Goal: Information Seeking & Learning: Learn about a topic

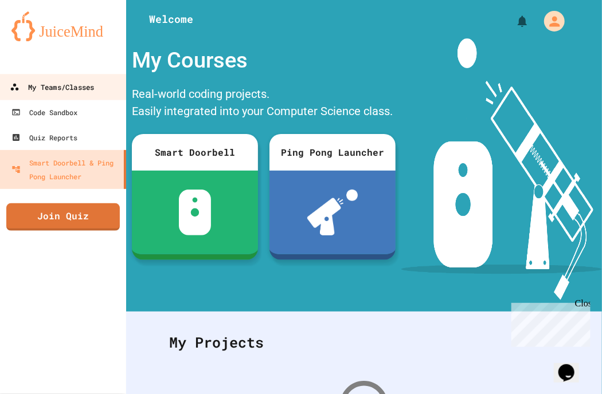
click at [44, 89] on div "My Teams/Classes" at bounding box center [52, 87] width 84 height 14
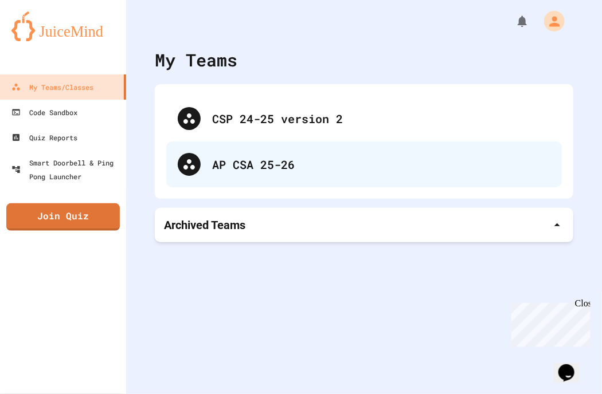
click at [284, 171] on div "AP CSA 25-26" at bounding box center [381, 164] width 338 height 17
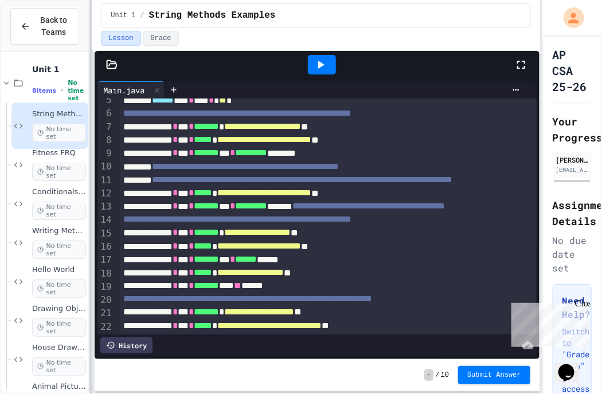
scroll to position [402, 0]
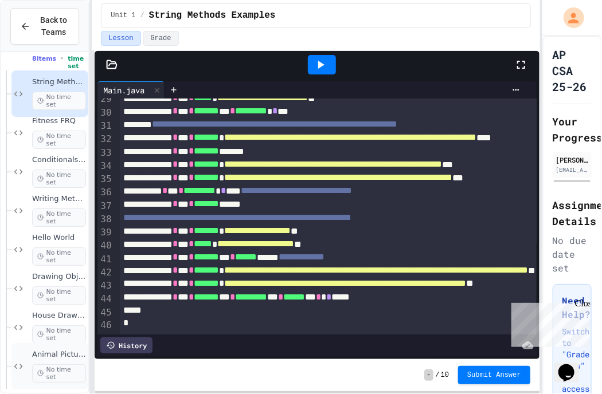
click at [46, 372] on span "No time set" at bounding box center [59, 374] width 54 height 18
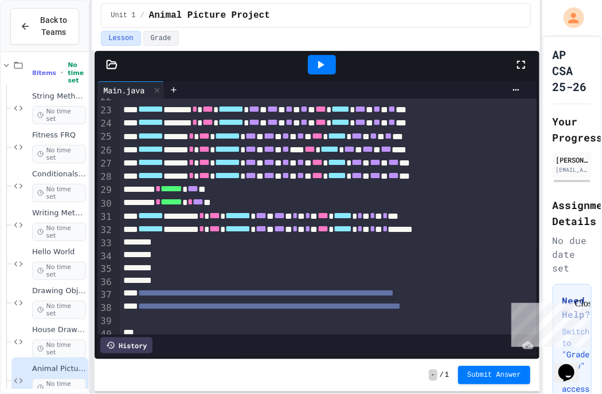
scroll to position [191, 0]
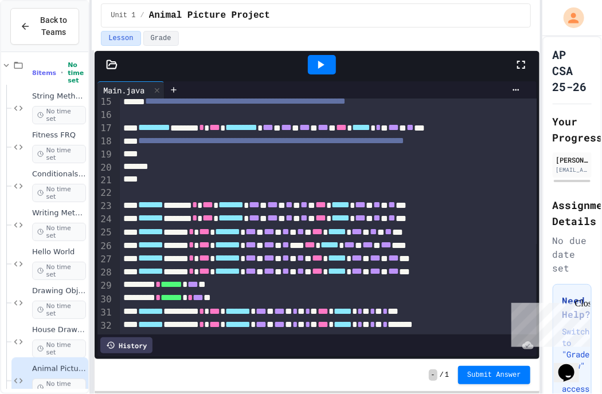
click at [582, 303] on div "Close" at bounding box center [581, 305] width 14 height 14
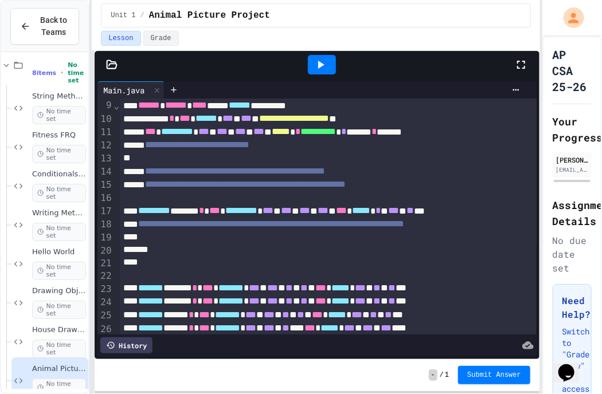
scroll to position [95, 0]
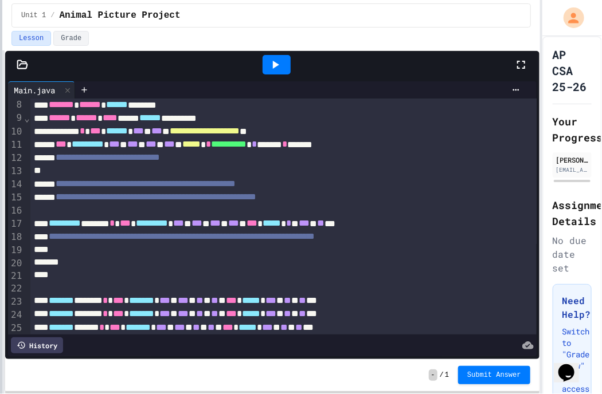
click at [0, 150] on html "**********" at bounding box center [301, 197] width 602 height 394
drag, startPoint x: 545, startPoint y: 115, endPoint x: 537, endPoint y: 114, distance: 8.6
click at [541, 114] on div "**********" at bounding box center [301, 197] width 602 height 394
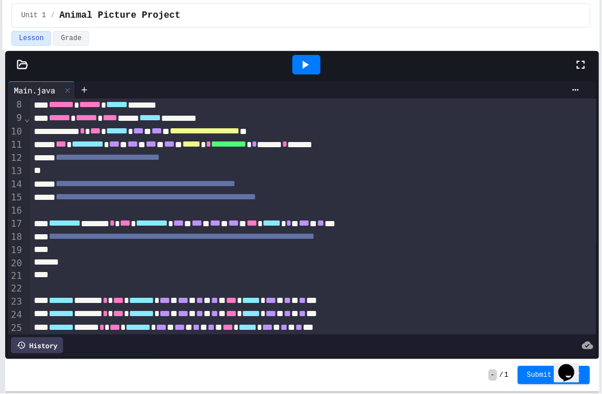
click at [601, 114] on html "**********" at bounding box center [301, 197] width 602 height 394
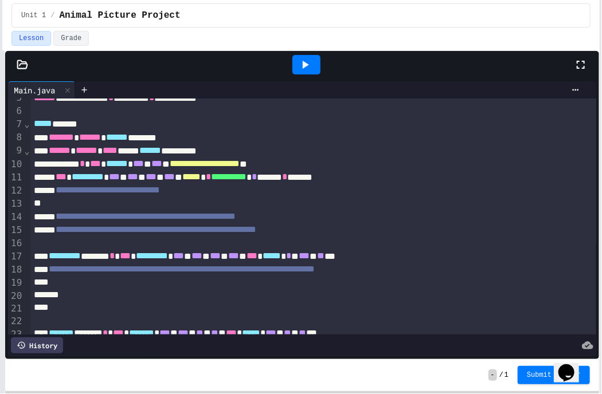
scroll to position [0, 0]
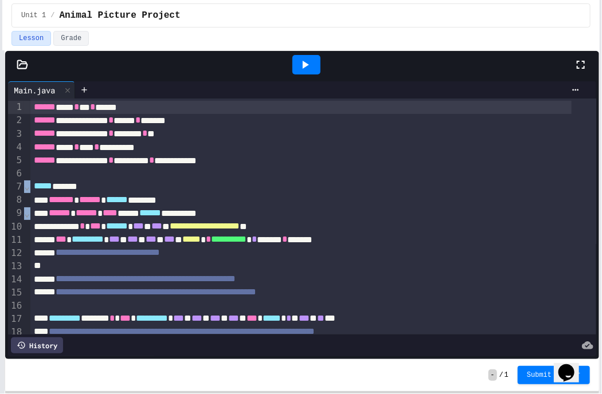
drag, startPoint x: 28, startPoint y: 103, endPoint x: 38, endPoint y: 112, distance: 14.2
click at [69, 134] on div "**********" at bounding box center [302, 217] width 588 height 236
click at [30, 107] on div "****** **** * *** * ******" at bounding box center [301, 107] width 542 height 13
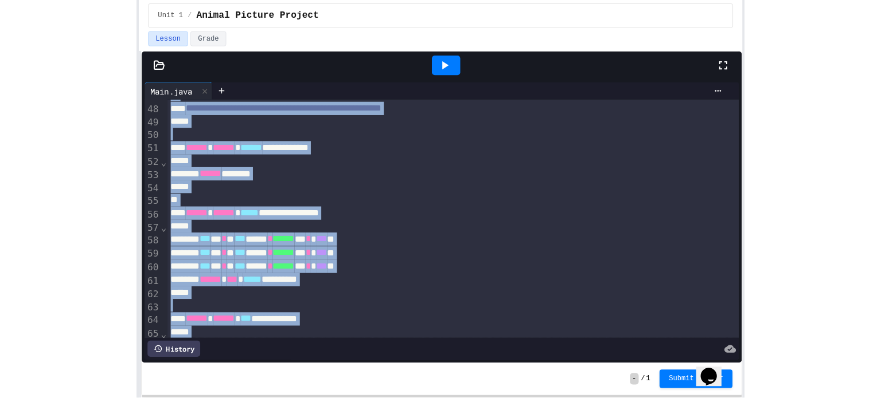
scroll to position [756, 0]
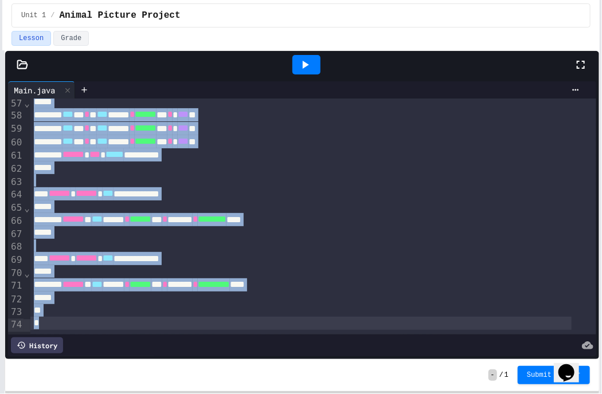
drag, startPoint x: 30, startPoint y: 107, endPoint x: 159, endPoint y: 313, distance: 243.4
copy div "**********"
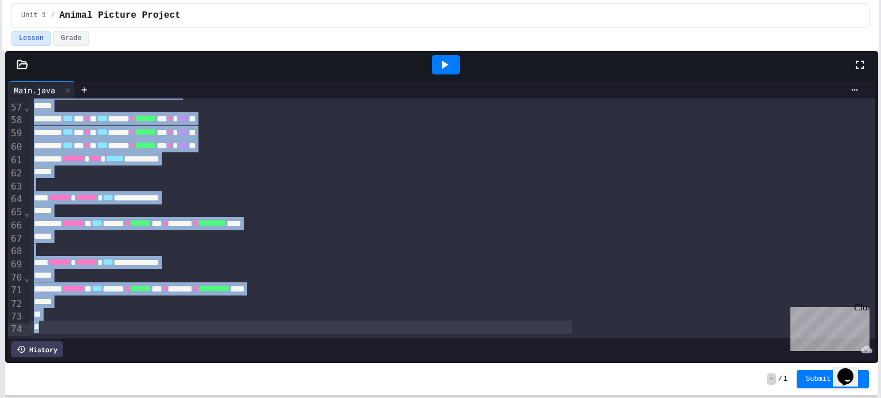
scroll to position [752, 0]
click at [275, 152] on div "**********" at bounding box center [440, 158] width 820 height 13
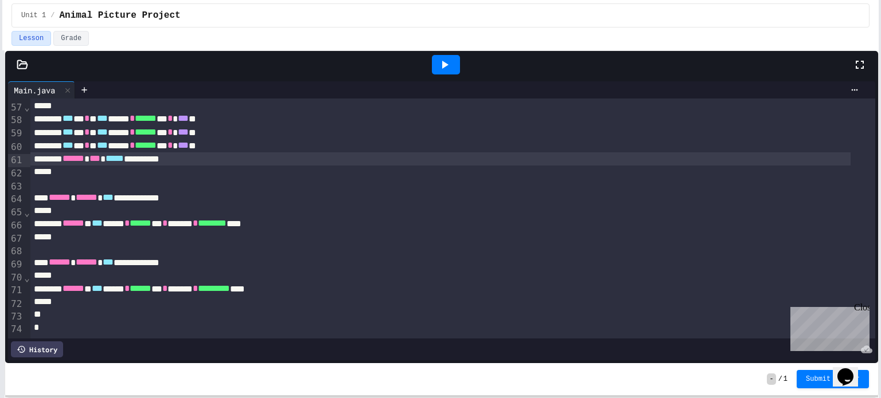
click at [30, 14] on span "Unit 1" at bounding box center [33, 15] width 25 height 9
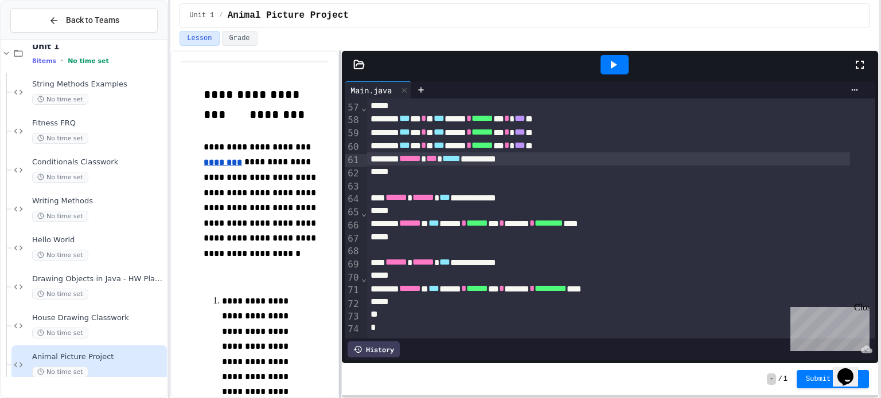
click at [170, 151] on div "**********" at bounding box center [440, 199] width 881 height 398
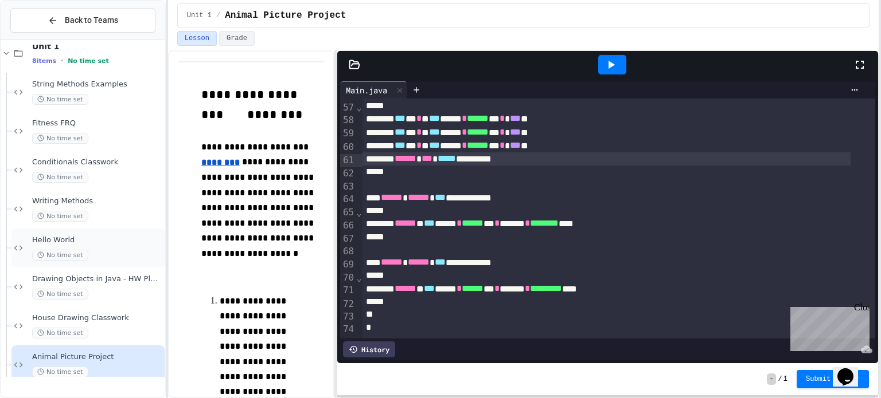
click at [108, 239] on span "Hello World" at bounding box center [97, 241] width 130 height 10
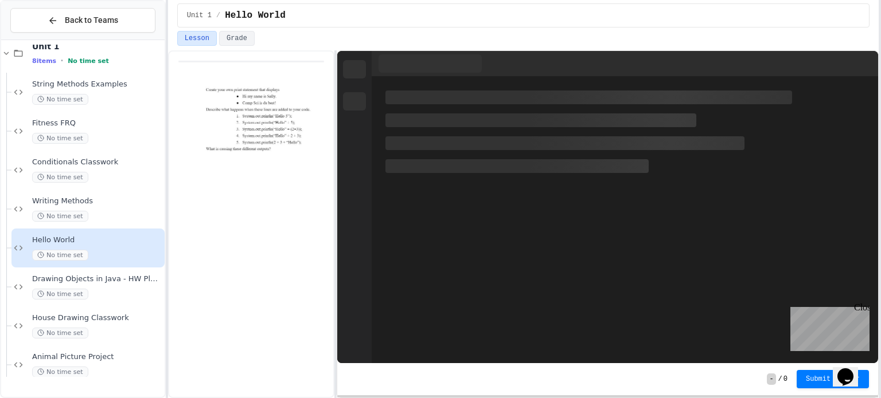
scroll to position [15, 0]
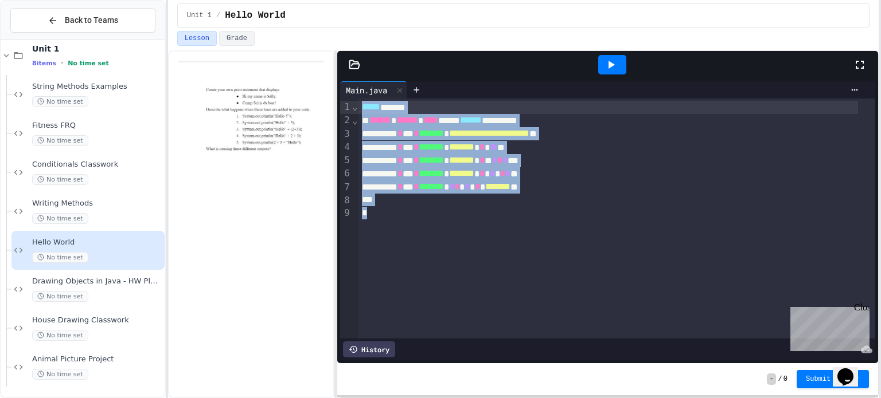
drag, startPoint x: 378, startPoint y: 218, endPoint x: 359, endPoint y: 99, distance: 120.2
click at [359, 99] on div "**********" at bounding box center [616, 219] width 517 height 240
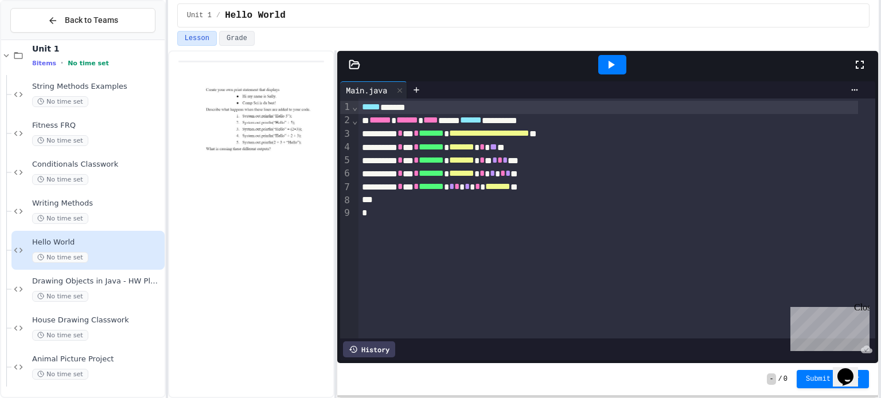
scroll to position [1259, 0]
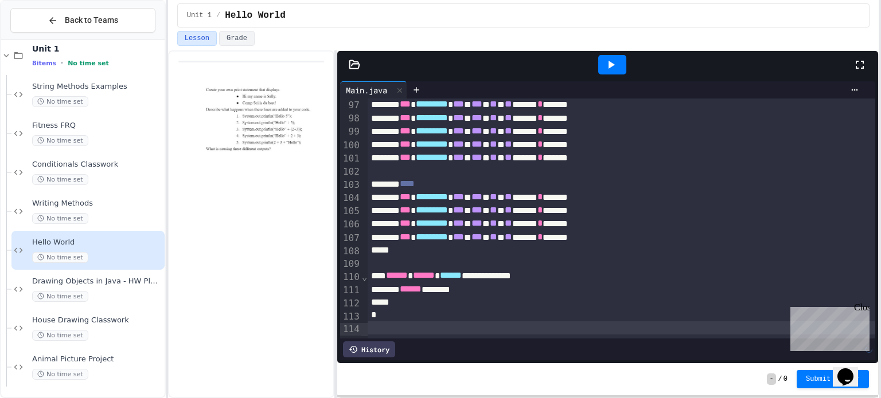
click at [601, 68] on div at bounding box center [612, 64] width 40 height 31
click at [601, 65] on icon at bounding box center [611, 65] width 14 height 14
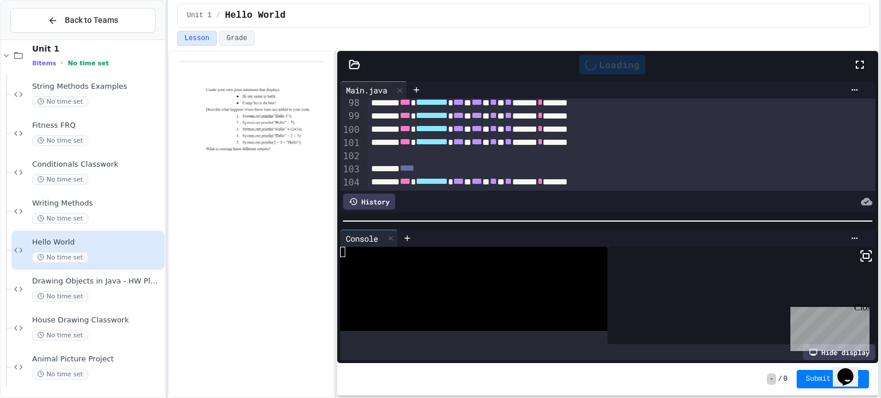
drag, startPoint x: 864, startPoint y: 310, endPoint x: 1648, endPoint y: 613, distance: 840.1
click at [601, 310] on div "Close" at bounding box center [861, 310] width 14 height 14
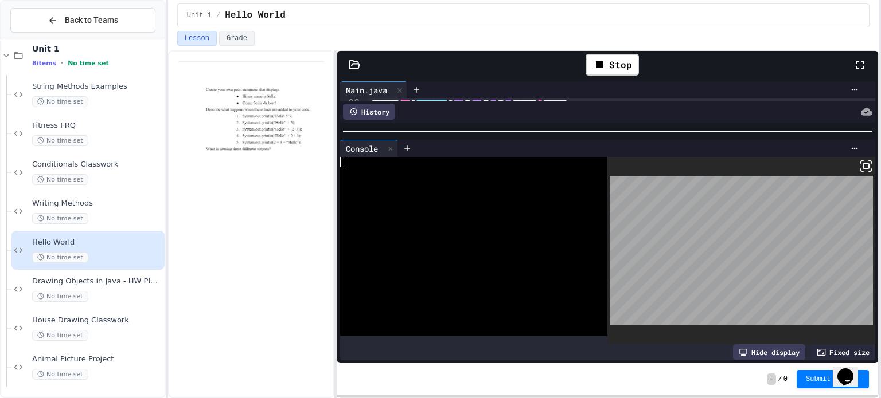
click at [601, 126] on div at bounding box center [607, 131] width 541 height 11
click at [601, 165] on icon at bounding box center [866, 166] width 14 height 14
click at [573, 132] on div at bounding box center [607, 131] width 541 height 11
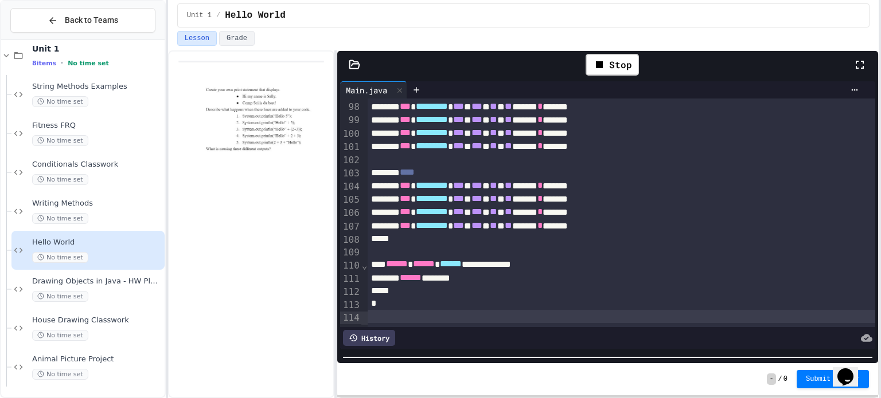
click at [555, 394] on div "**********" at bounding box center [607, 224] width 541 height 347
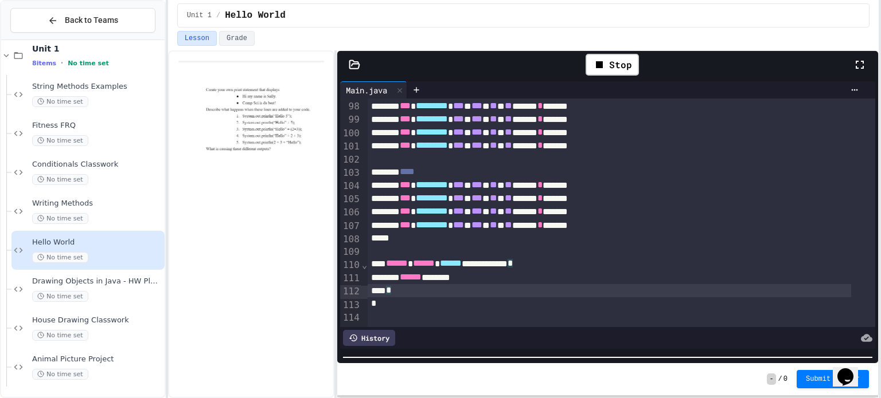
click at [443, 289] on div "*" at bounding box center [608, 290] width 483 height 13
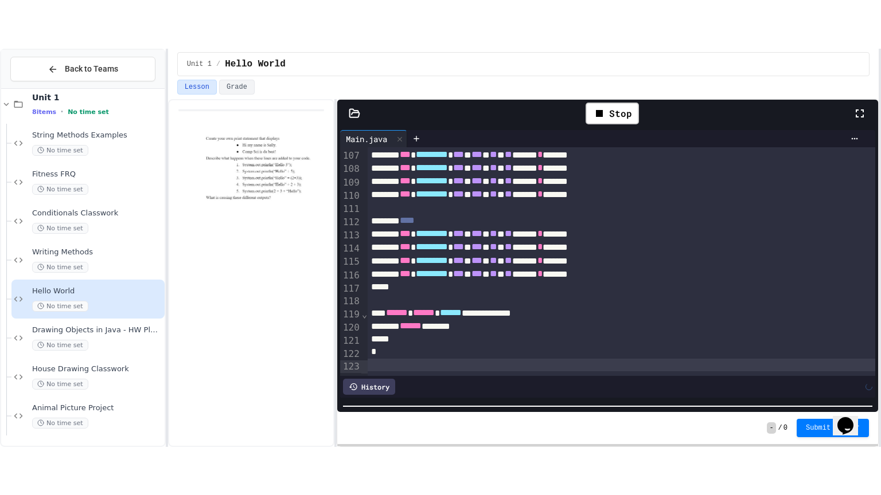
scroll to position [1386, 0]
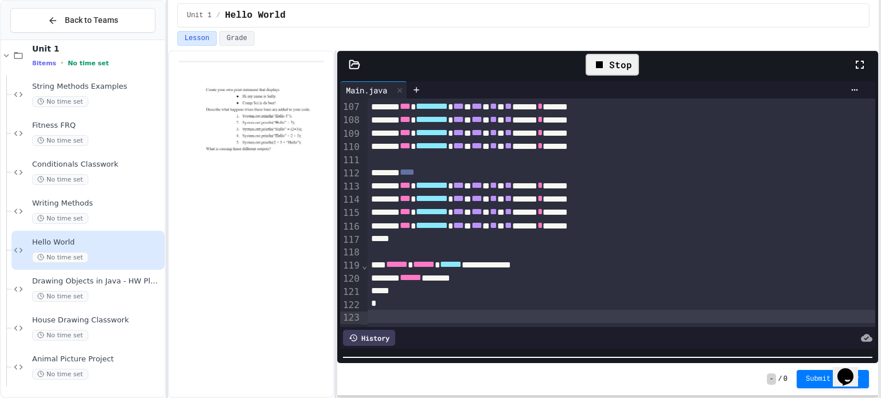
click at [601, 66] on div "Stop" at bounding box center [611, 65] width 53 height 22
click at [601, 65] on icon at bounding box center [611, 65] width 6 height 8
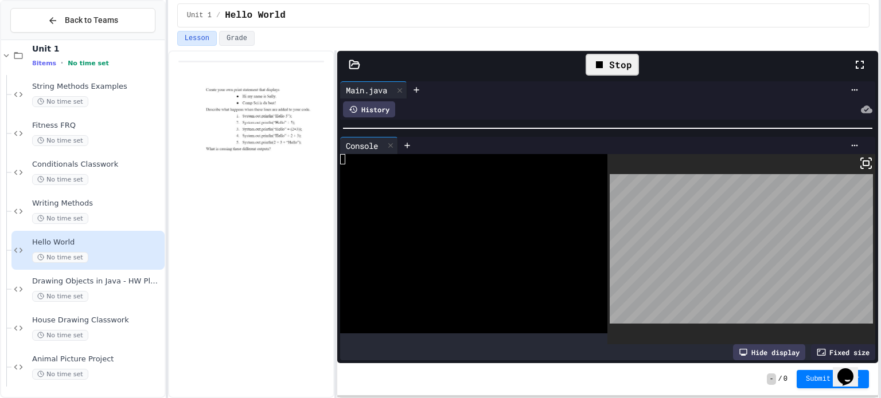
click at [601, 114] on div "Main.java 999 86 87 88 89 90 91 92 93 94 95 96 97 98 99 100 101 102 103 104 105…" at bounding box center [607, 221] width 541 height 285
click at [601, 161] on rect at bounding box center [866, 163] width 6 height 5
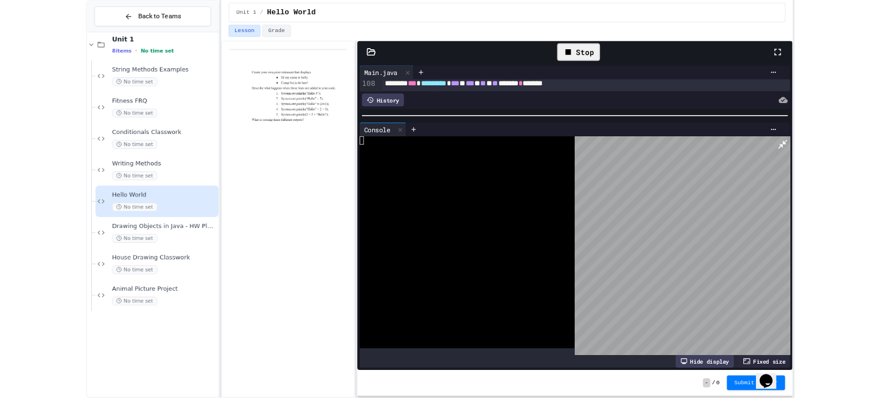
scroll to position [0, 0]
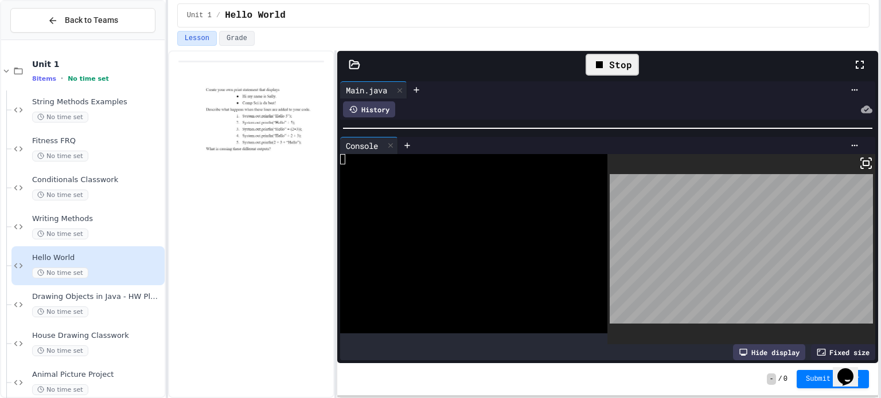
drag, startPoint x: 610, startPoint y: 127, endPoint x: 610, endPoint y: 151, distance: 23.5
click at [601, 151] on div at bounding box center [440, 199] width 881 height 398
drag, startPoint x: 650, startPoint y: 122, endPoint x: 654, endPoint y: 153, distance: 31.2
click at [601, 153] on div "Main.java 999 86 87 88 89 90 91 92 93 94 95 96 97 98 99 100 101 102 103 104 105…" at bounding box center [607, 221] width 541 height 285
click at [492, 175] on div at bounding box center [466, 180] width 253 height 10
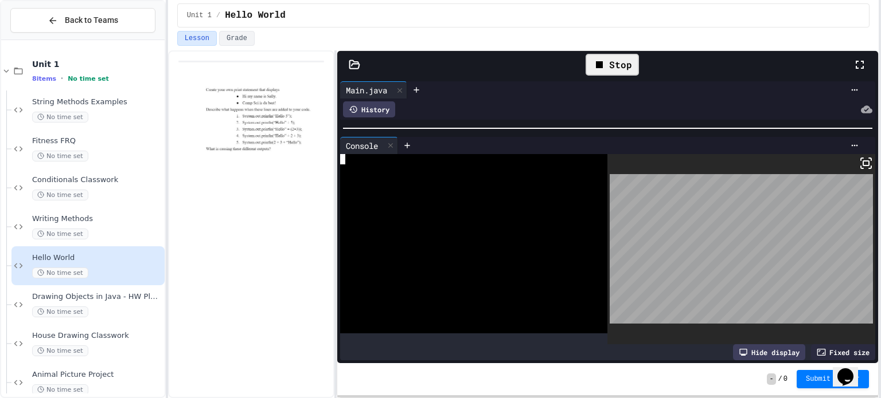
click at [601, 67] on div "Stop" at bounding box center [611, 65] width 53 height 22
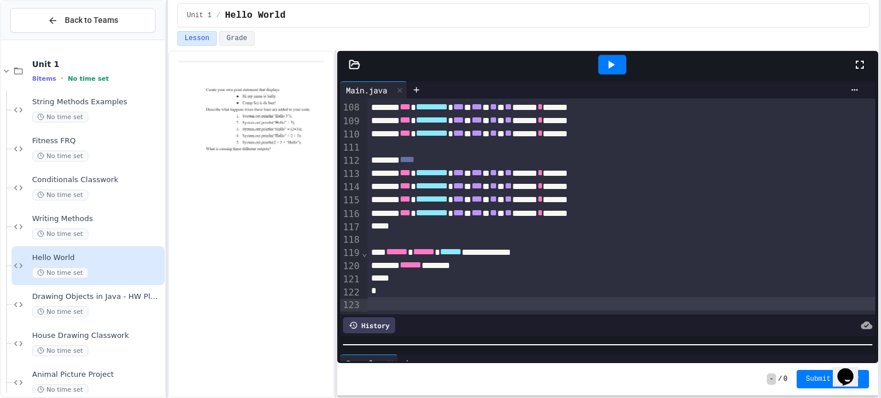
click at [601, 347] on div "Main.java 999 86 87 88 89 90 91 92 93 94 95 96 97 98 99 100 101 102 103 104 105…" at bounding box center [607, 221] width 541 height 285
click at [590, 279] on div "*" at bounding box center [608, 278] width 483 height 13
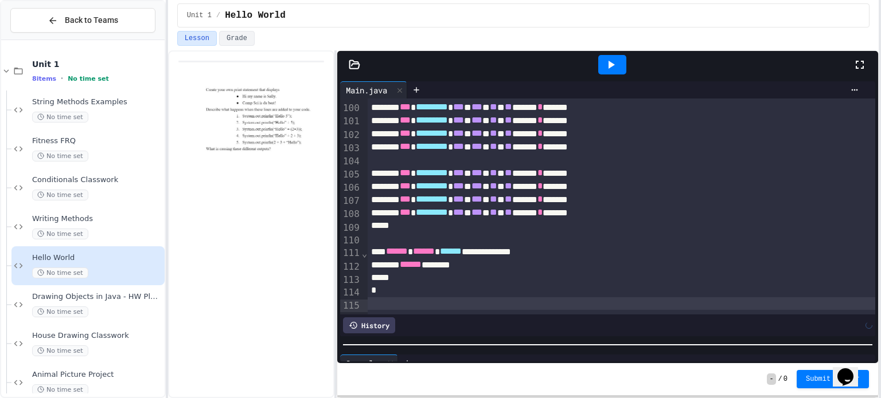
scroll to position [1292, 0]
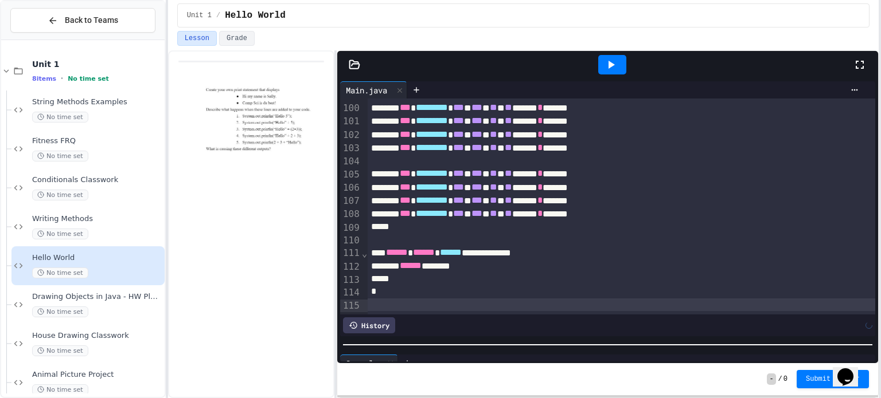
click at [601, 68] on icon at bounding box center [611, 65] width 14 height 14
click at [601, 339] on div at bounding box center [607, 344] width 541 height 11
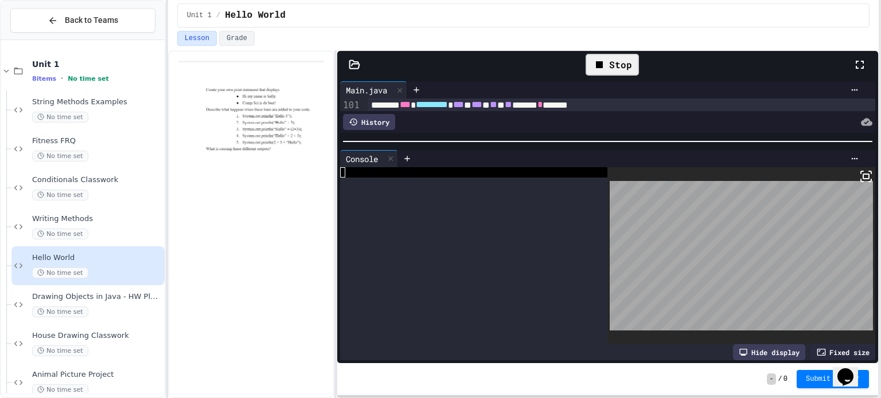
click at [601, 123] on div "Main.java 999 86 87 88 89 90 91 92 93 94 95 96 97 98 99 100 101 102 103 104 105…" at bounding box center [607, 221] width 541 height 285
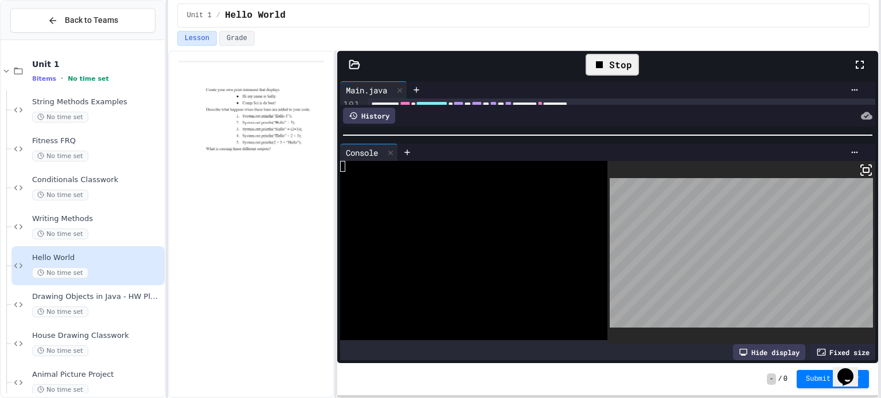
click at [601, 167] on icon at bounding box center [866, 170] width 14 height 14
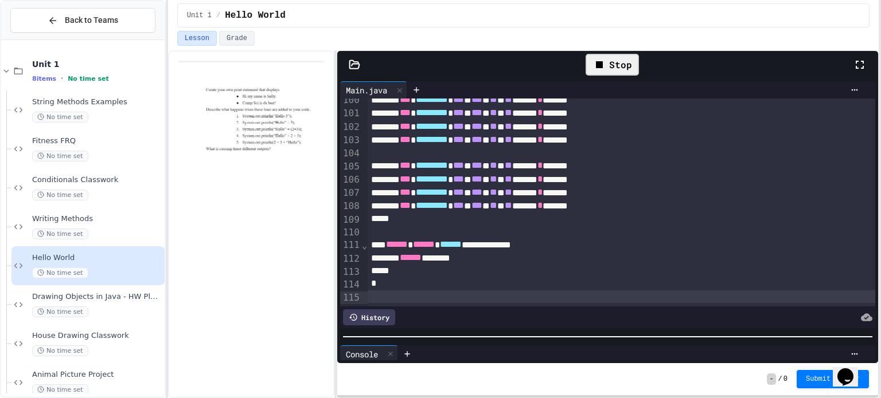
click at [601, 325] on div "Main.java 999 86 87 88 89 90 91 92 93 94 95 96 97 98 99 100 101 102 103 104 105…" at bounding box center [607, 221] width 541 height 285
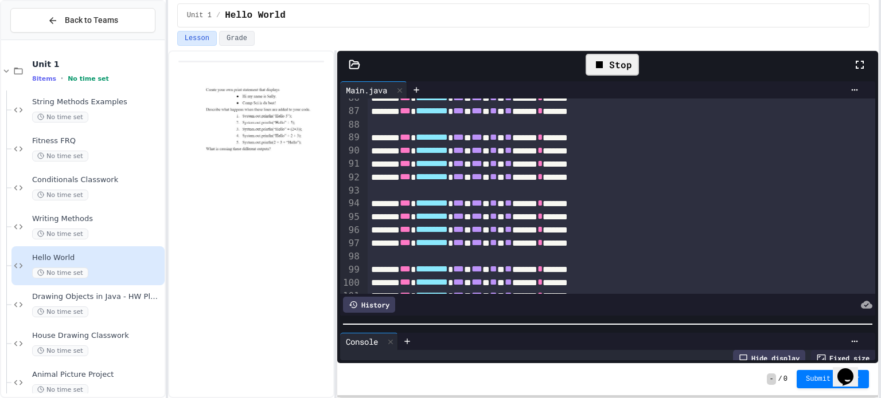
scroll to position [546, 0]
